Goal: Browse casually: Explore the website without a specific task or goal

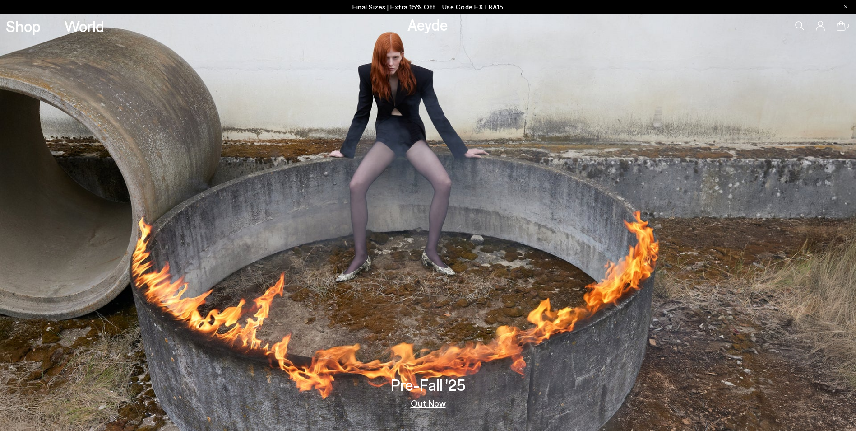
click at [427, 405] on link "Out Now" at bounding box center [428, 402] width 35 height 9
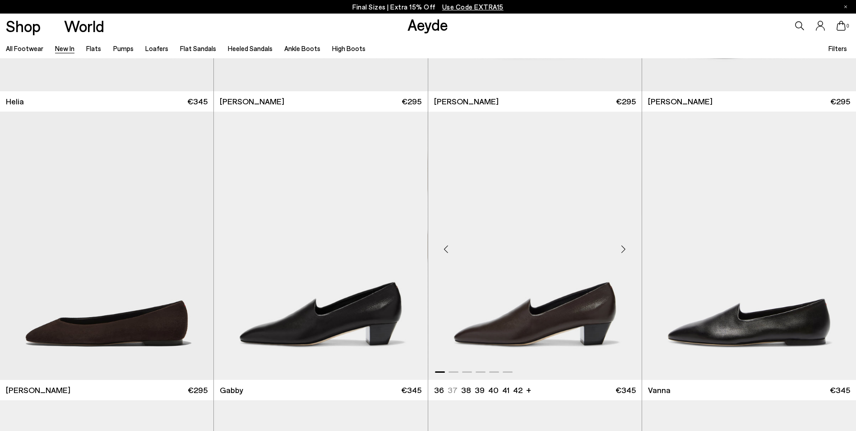
scroll to position [1579, 0]
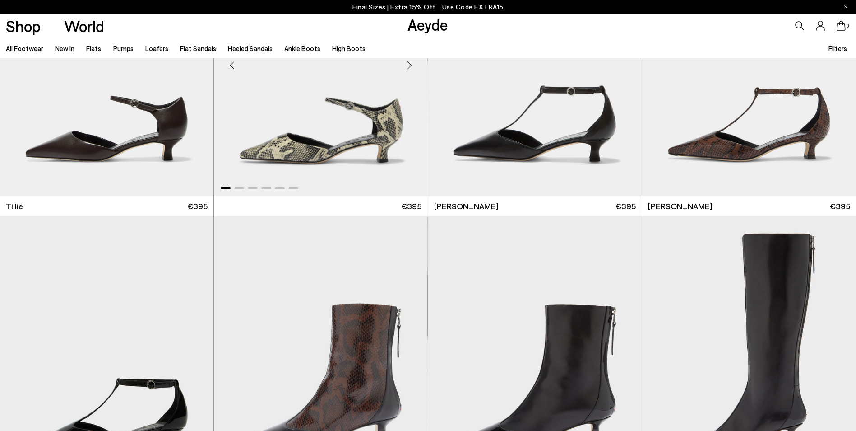
scroll to position [2753, 0]
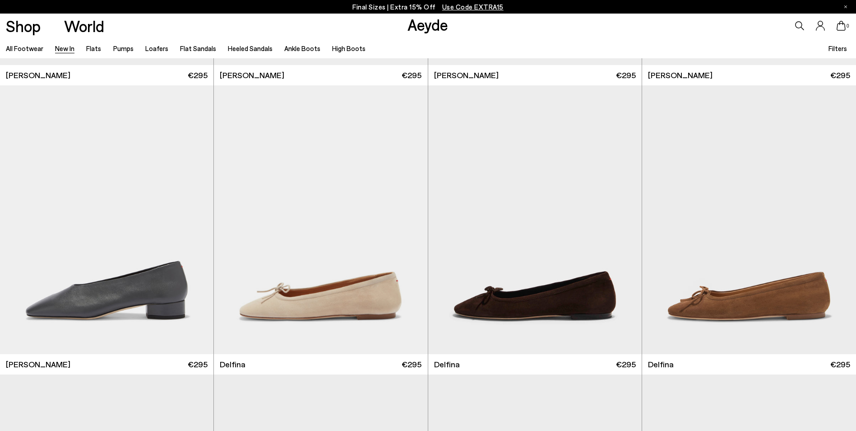
scroll to position [6950, 0]
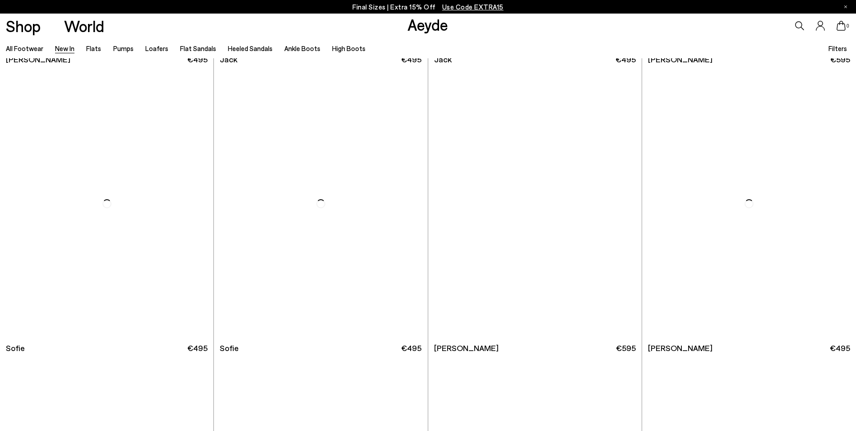
scroll to position [8935, 0]
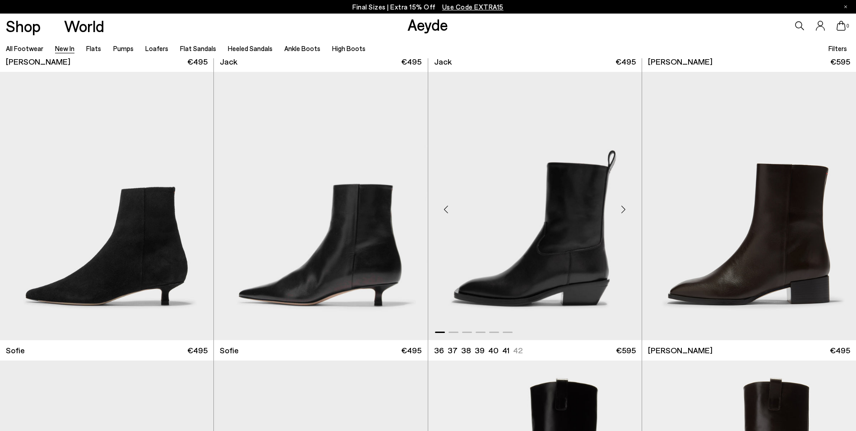
click at [626, 209] on div "Next slide" at bounding box center [623, 209] width 27 height 27
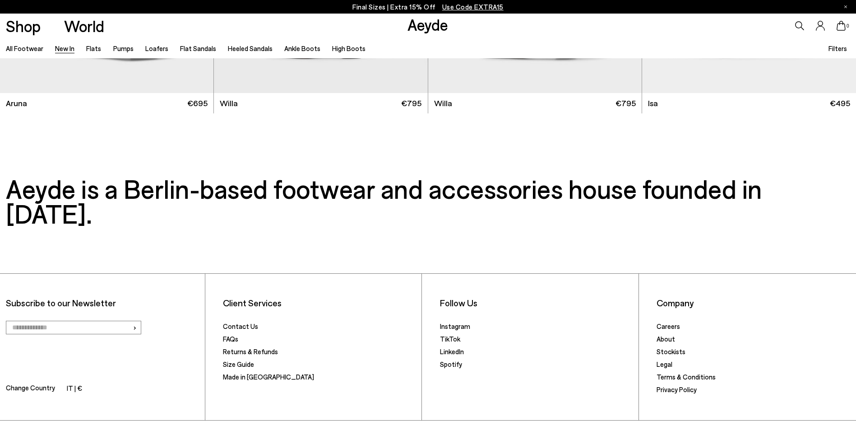
scroll to position [9782, 0]
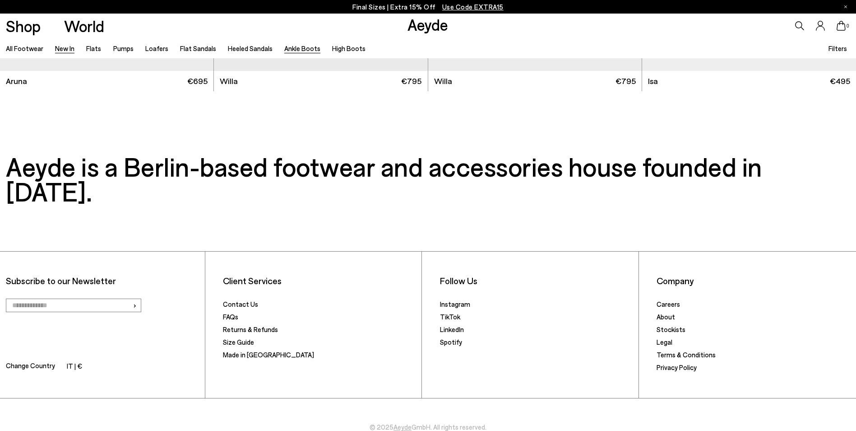
click at [291, 50] on link "Ankle Boots" at bounding box center [302, 48] width 36 height 8
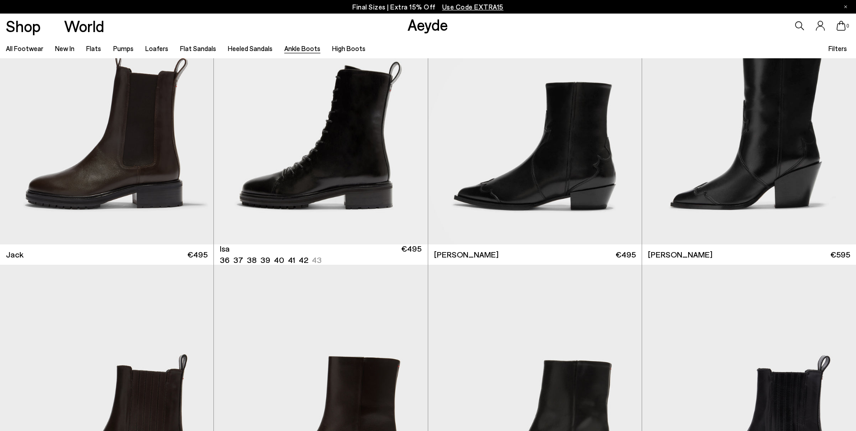
scroll to position [2121, 0]
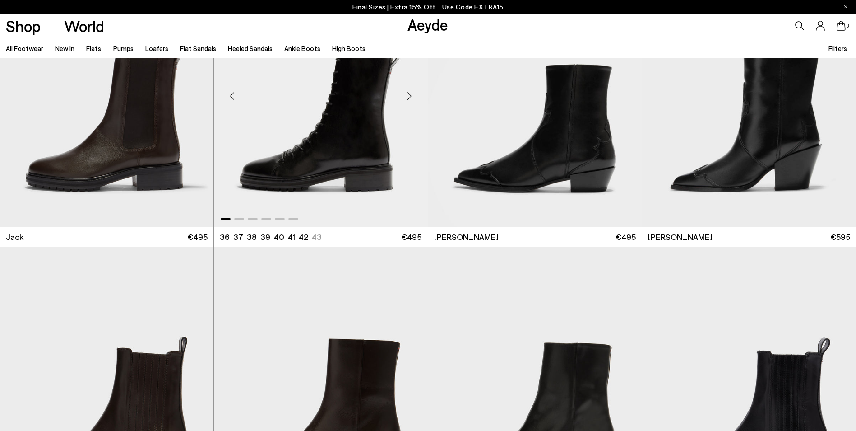
click at [407, 95] on div "Next slide" at bounding box center [409, 95] width 27 height 27
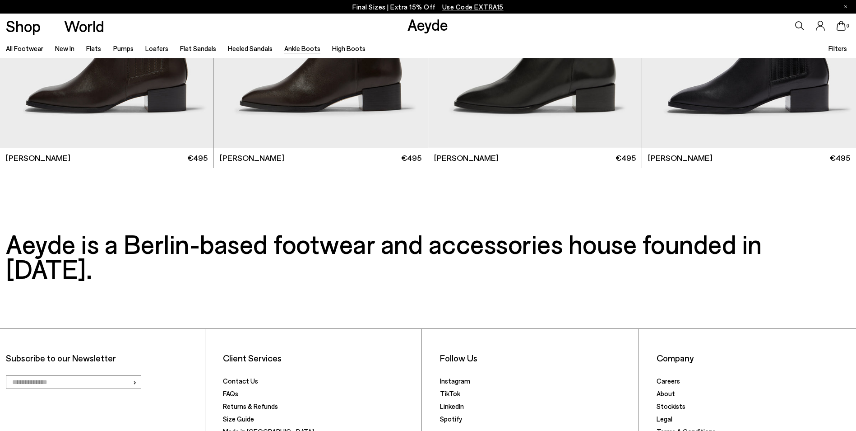
scroll to position [2204, 0]
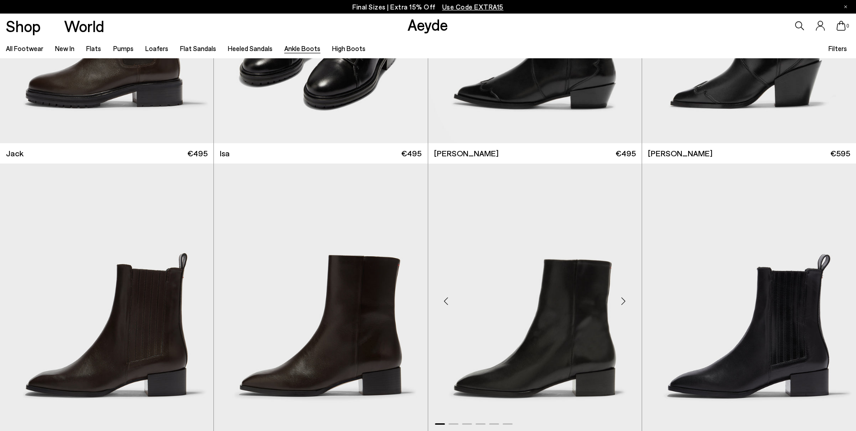
click at [624, 297] on div "Next slide" at bounding box center [623, 300] width 27 height 27
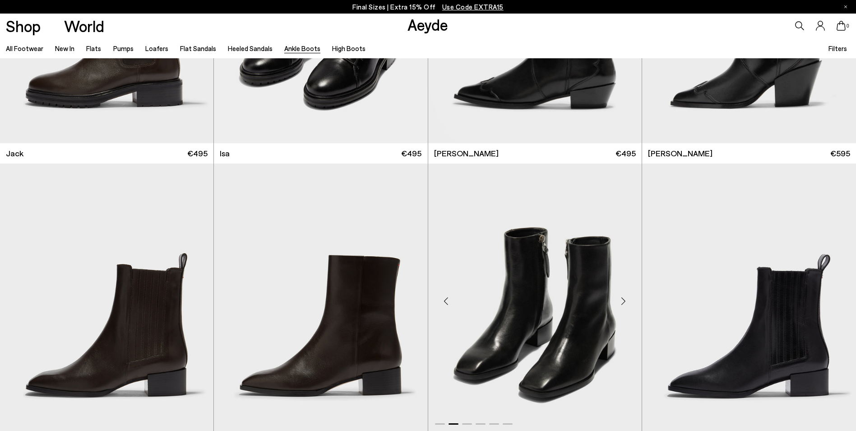
click at [624, 297] on div "Next slide" at bounding box center [623, 300] width 27 height 27
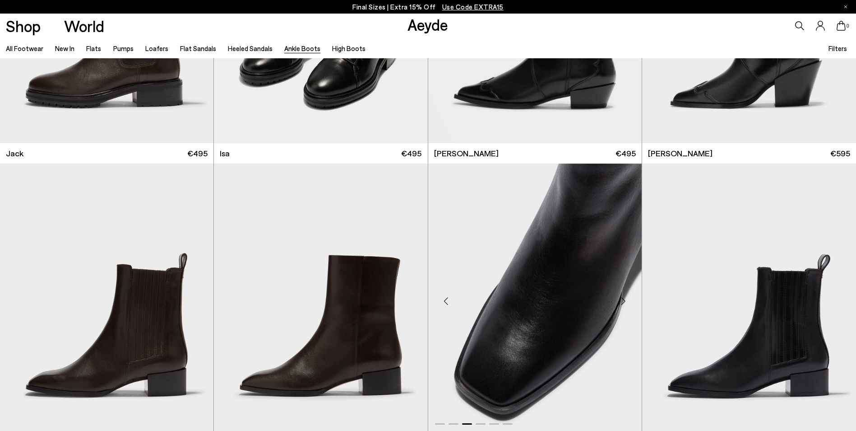
click at [624, 297] on div "Next slide" at bounding box center [623, 300] width 27 height 27
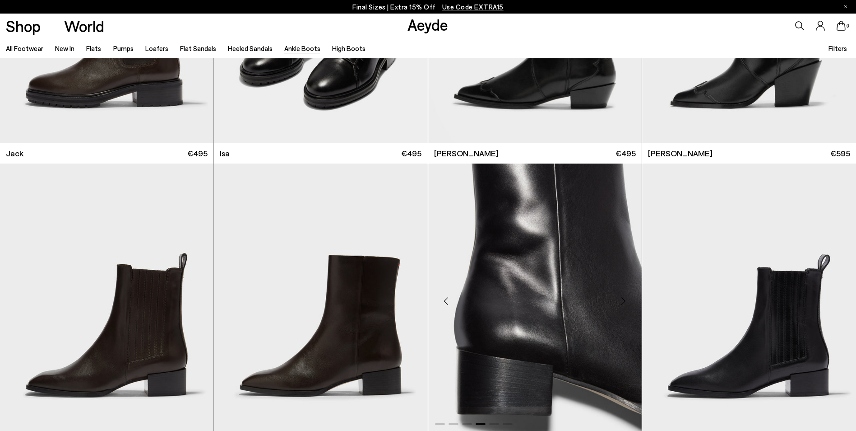
click at [624, 297] on div "Next slide" at bounding box center [623, 300] width 27 height 27
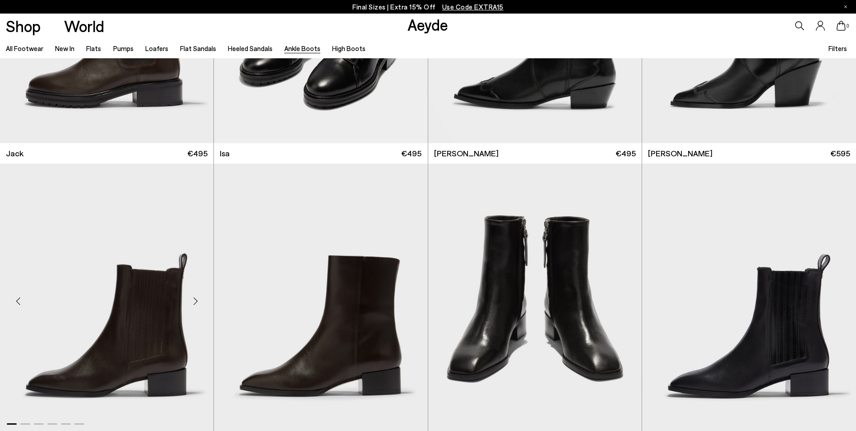
click at [191, 299] on div "Next slide" at bounding box center [195, 300] width 27 height 27
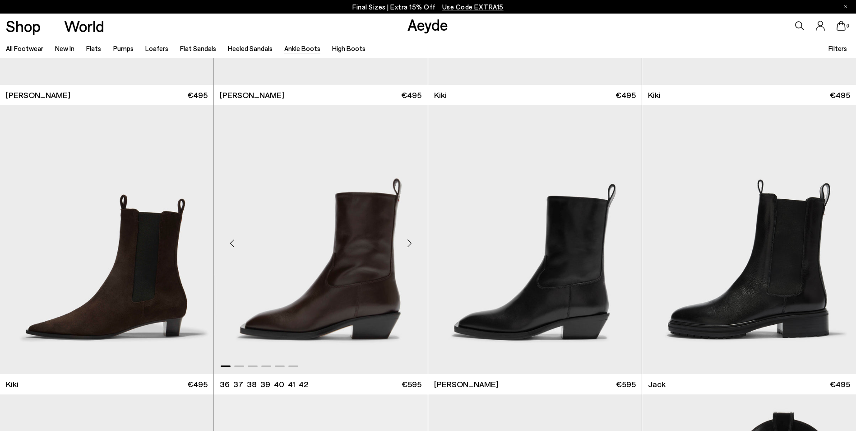
scroll to position [1663, 0]
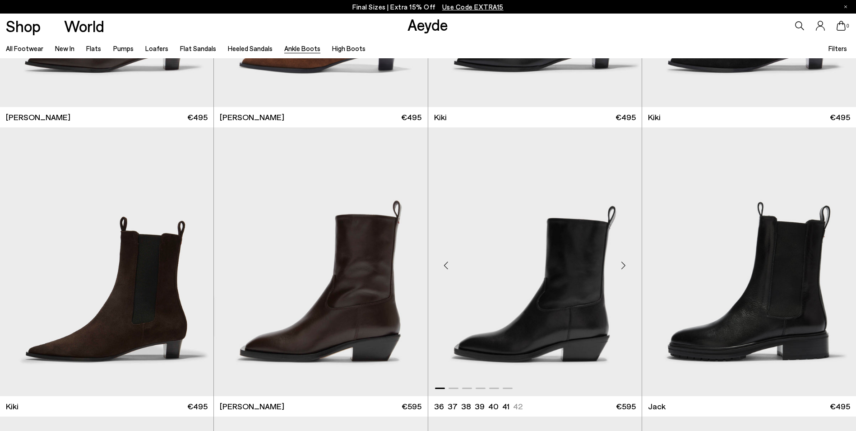
click at [623, 264] on div "Next slide" at bounding box center [623, 265] width 27 height 27
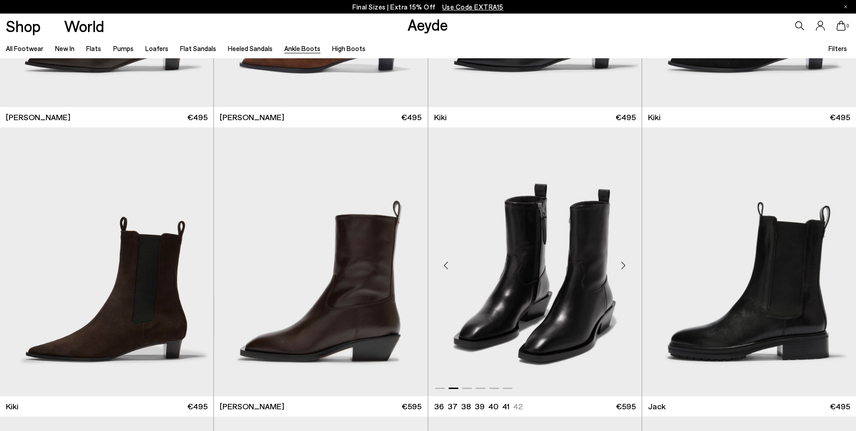
click at [623, 264] on div "Next slide" at bounding box center [623, 265] width 27 height 27
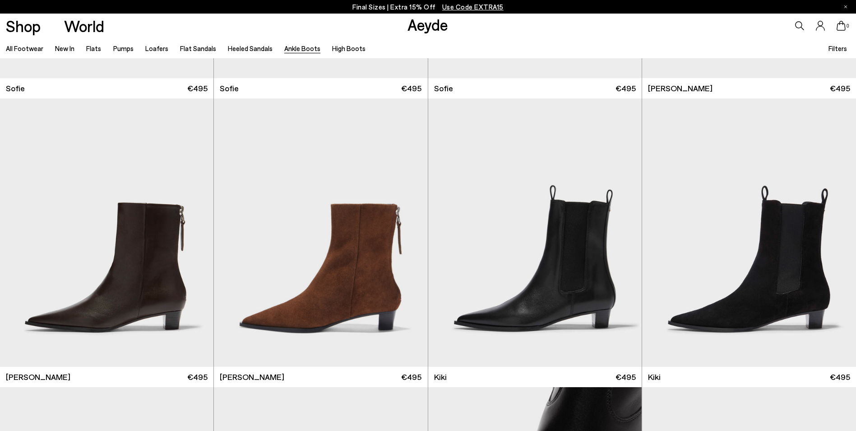
scroll to position [1392, 0]
